Goal: Transaction & Acquisition: Subscribe to service/newsletter

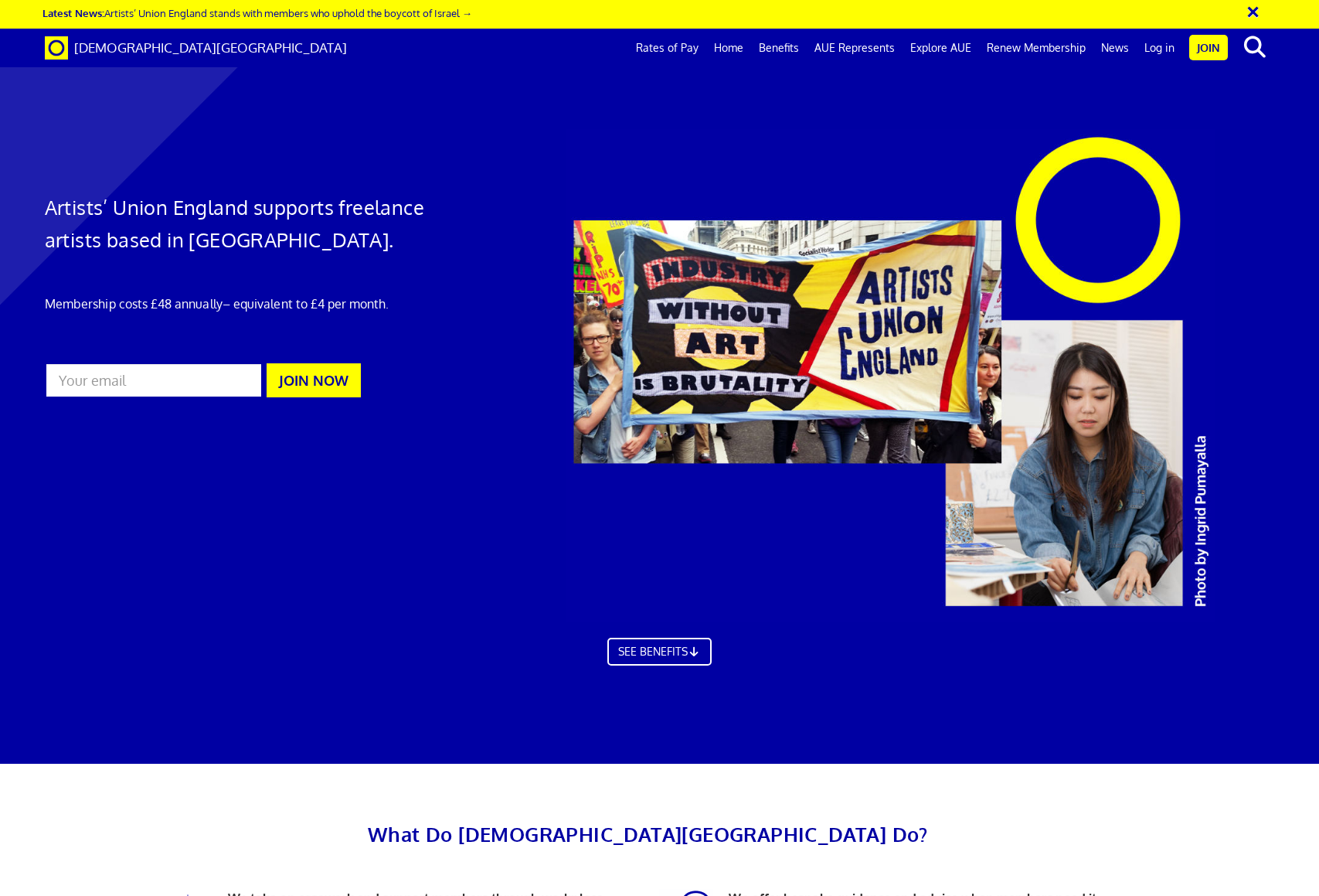
scroll to position [802, 0]
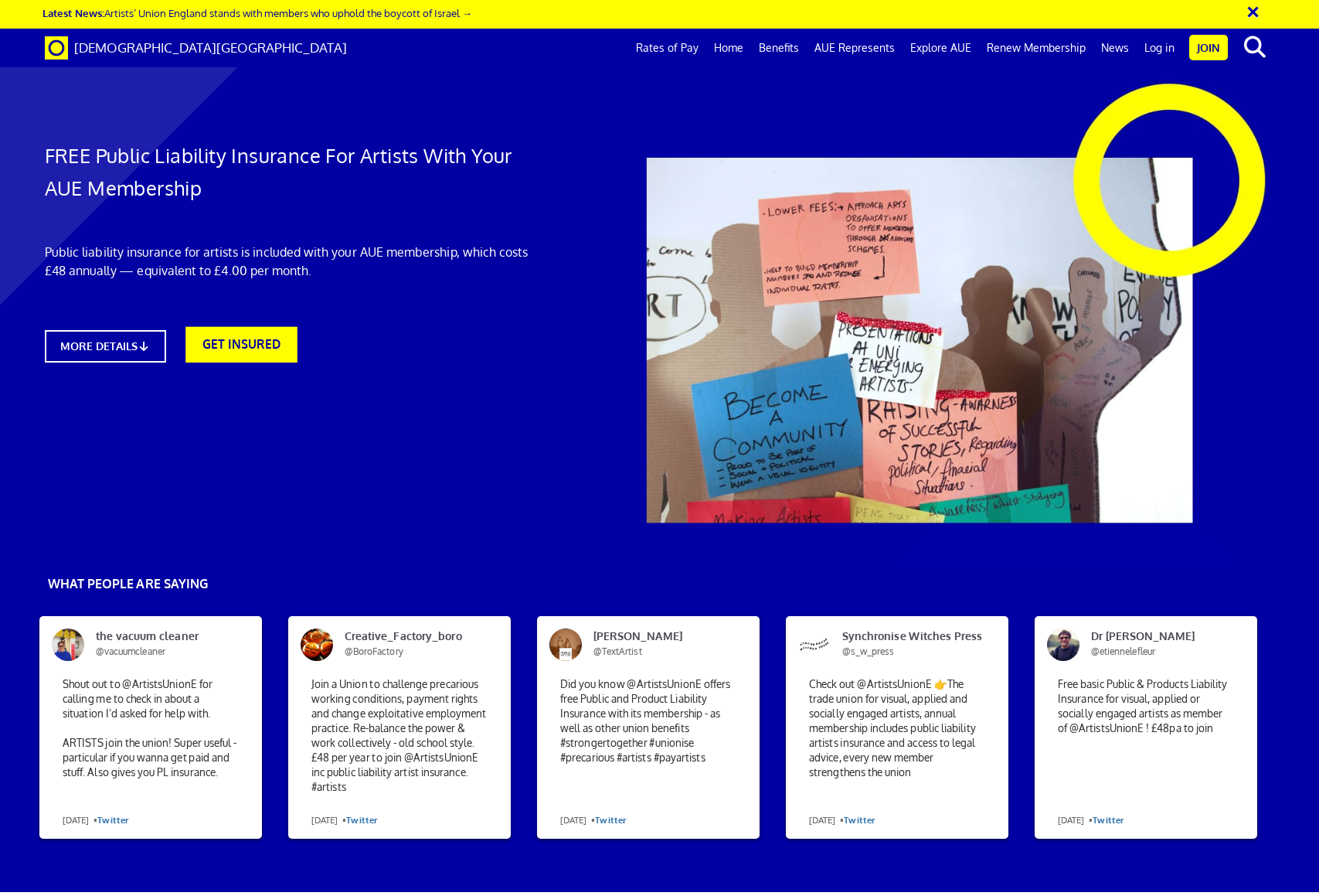
click at [218, 336] on link "GET INSURED" at bounding box center [242, 345] width 111 height 36
click at [103, 349] on link "MORE DETAILS" at bounding box center [105, 346] width 134 height 36
click at [141, 349] on link "MORE DETAILS" at bounding box center [105, 346] width 134 height 36
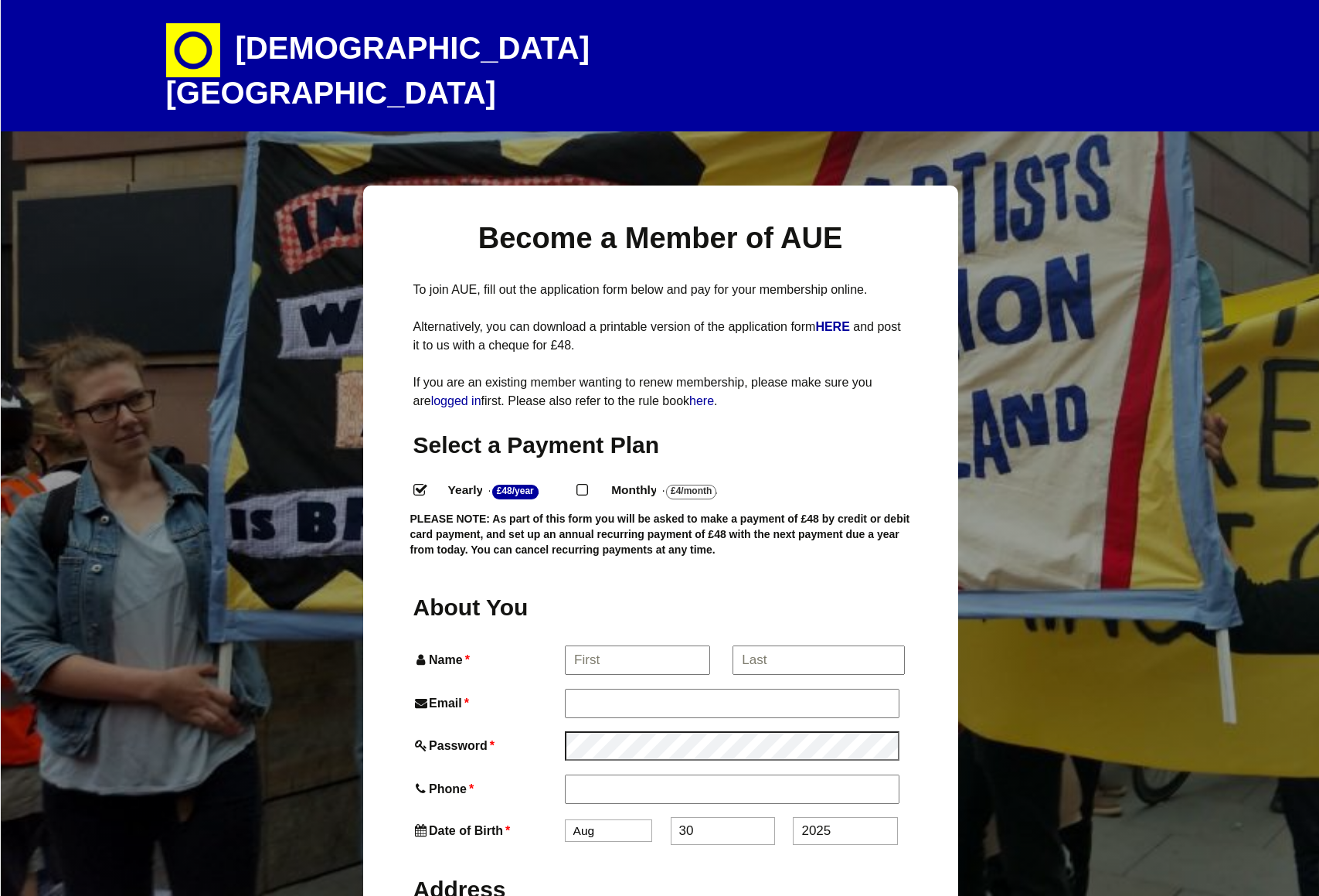
select select
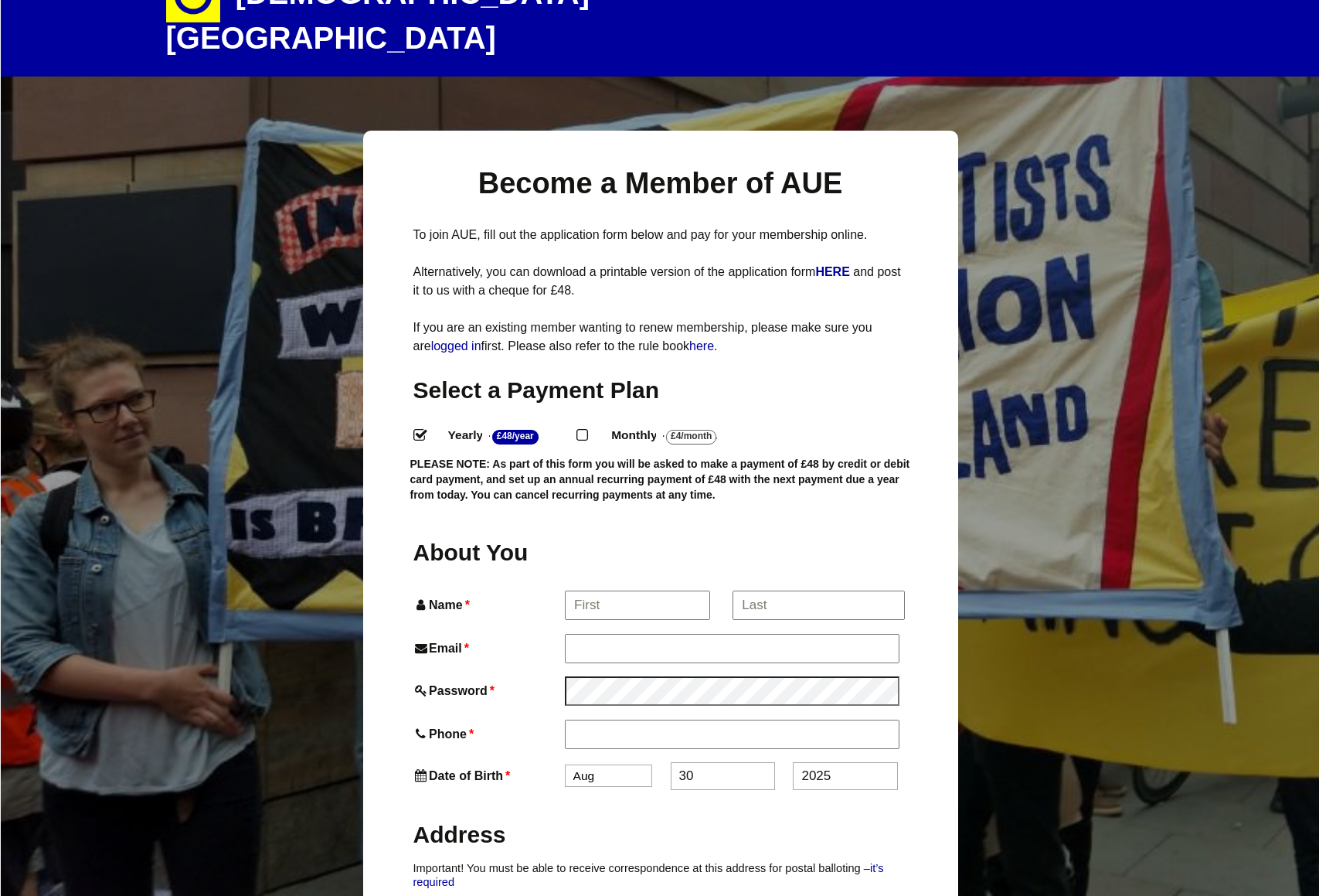
scroll to position [143, 24]
click at [598, 424] on div "Monthly - £4/Month ." at bounding box center [666, 438] width 179 height 26
click at [587, 429] on input "Monthly - £4/Month ." at bounding box center [581, 434] width 10 height 10
radio input "true"
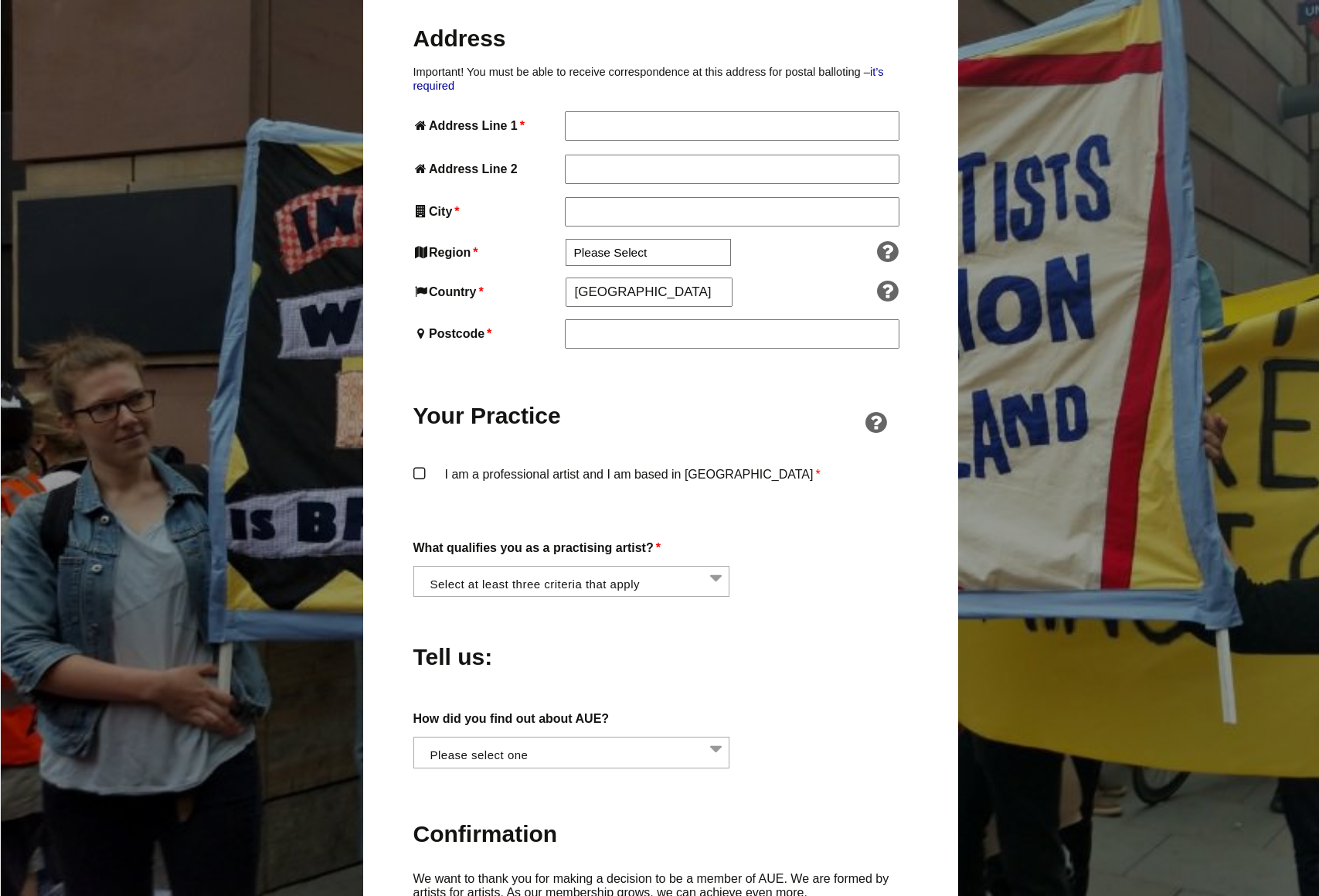
scroll to position [983, 0]
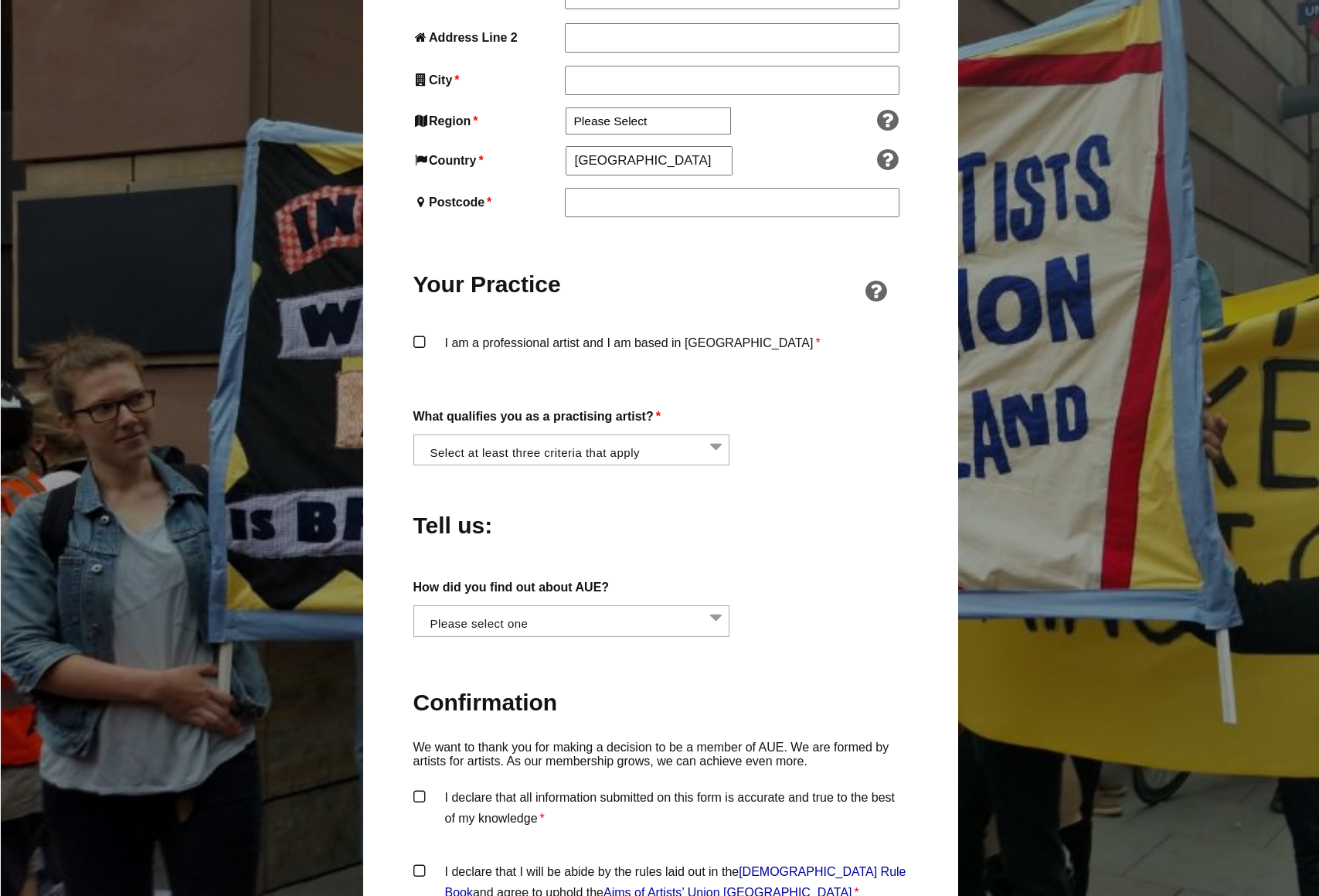
click at [697, 435] on li at bounding box center [577, 448] width 317 height 26
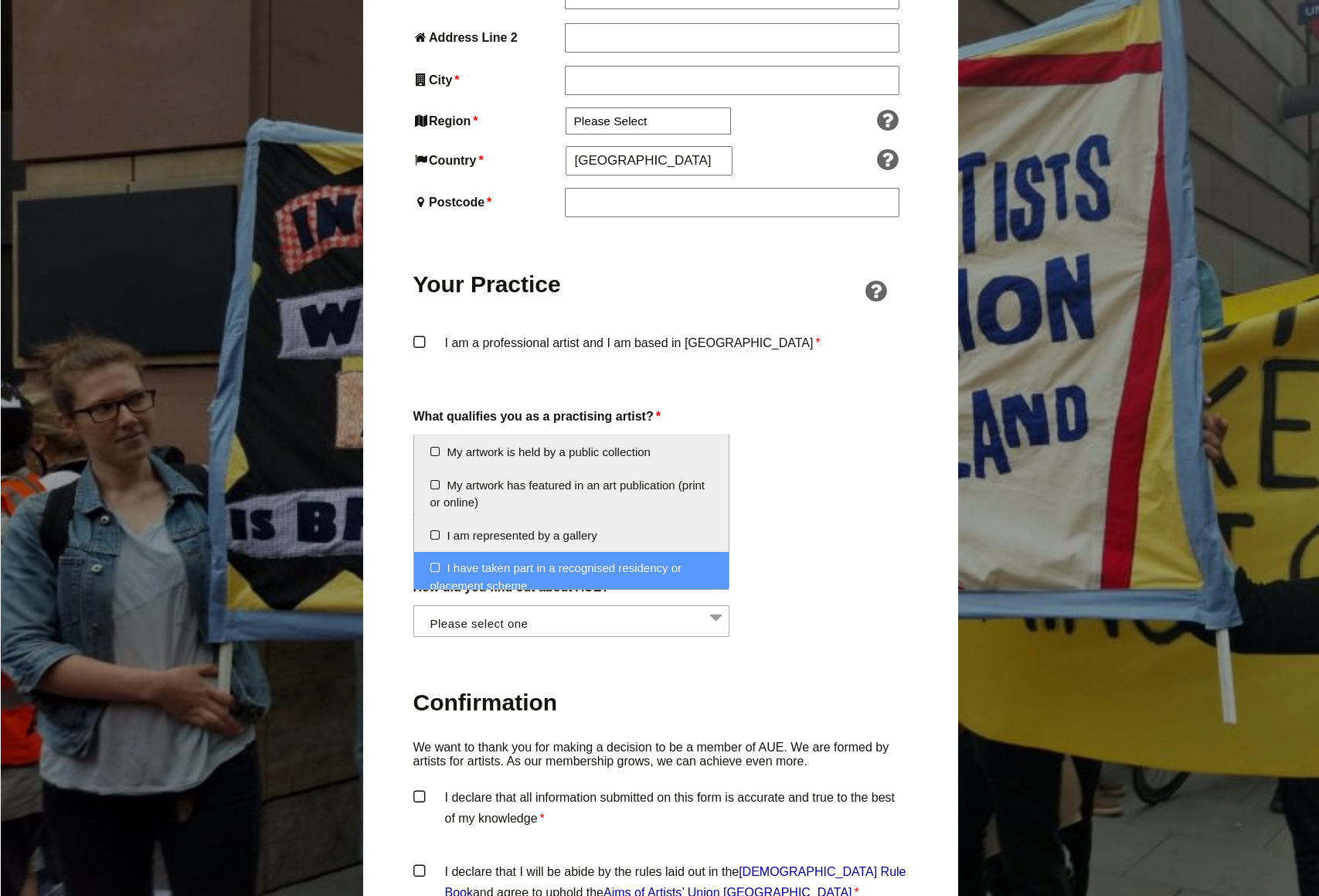
scroll to position [250, 0]
click at [882, 523] on div "Tell us:" at bounding box center [661, 521] width 495 height 84
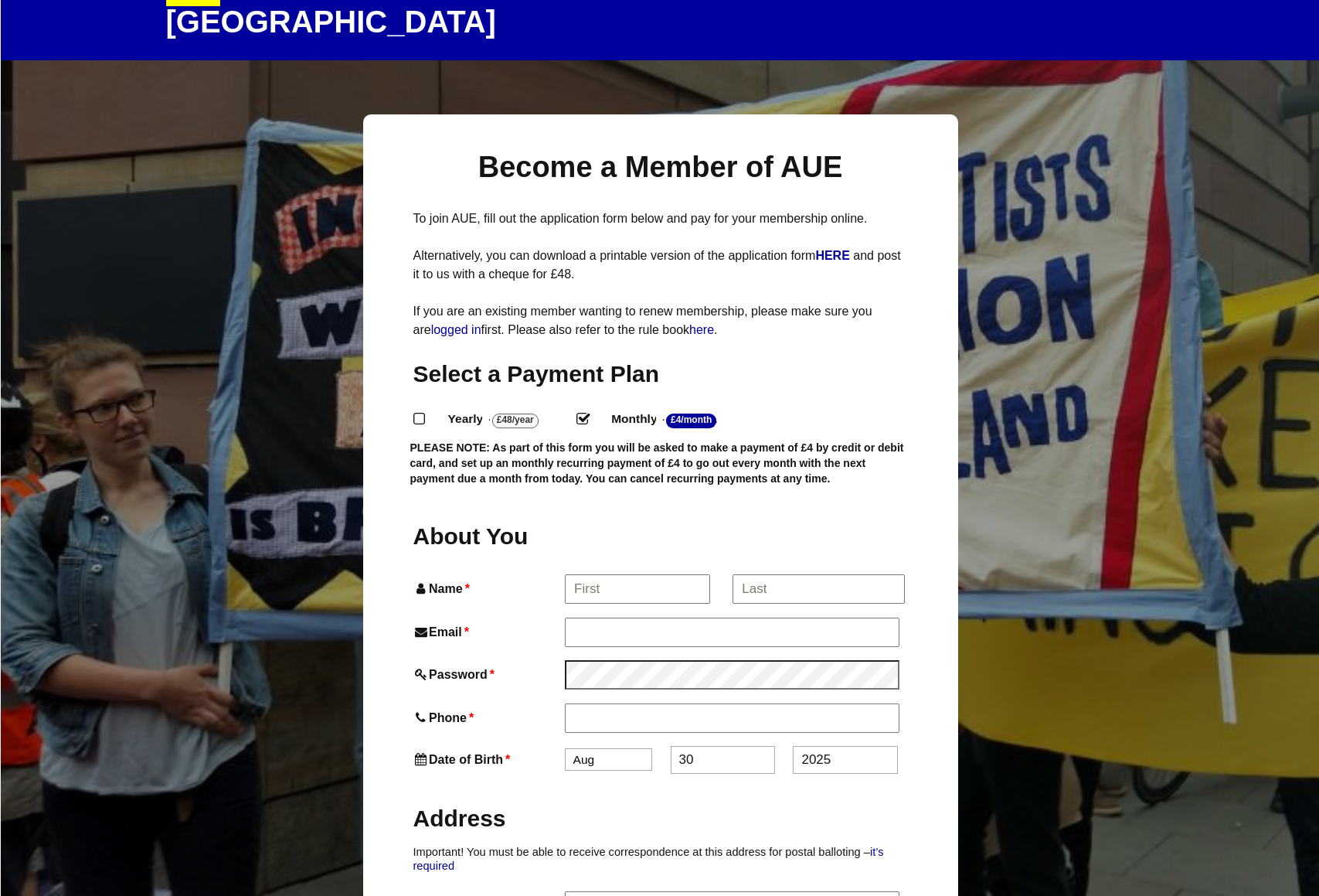
scroll to position [74, 0]
